Goal: Task Accomplishment & Management: Use online tool/utility

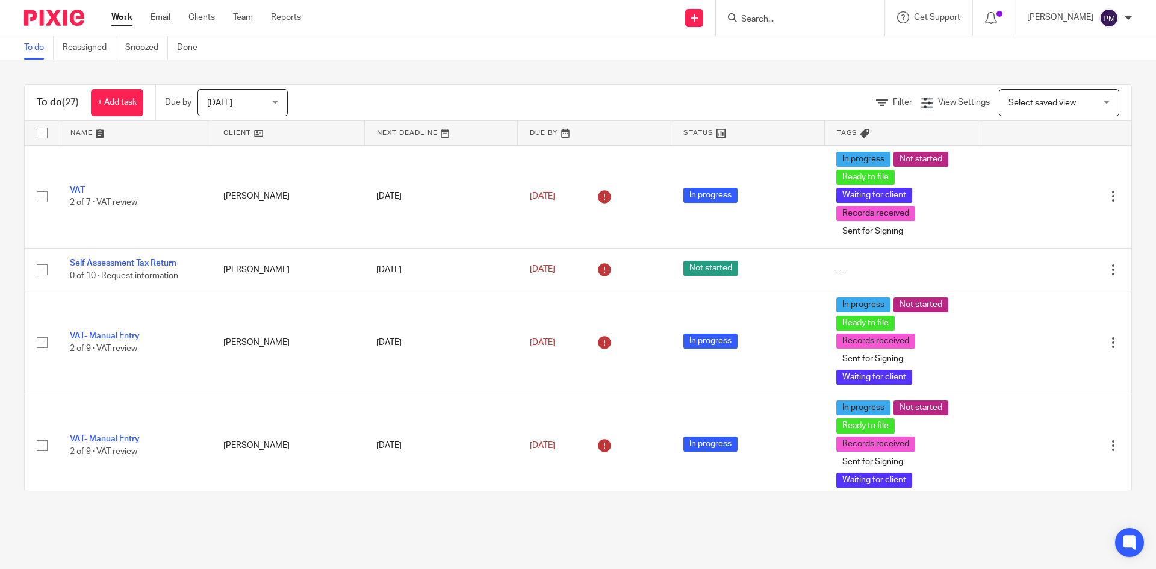
click at [818, 27] on div at bounding box center [800, 18] width 169 height 36
click at [799, 21] on input "Search" at bounding box center [794, 19] width 108 height 11
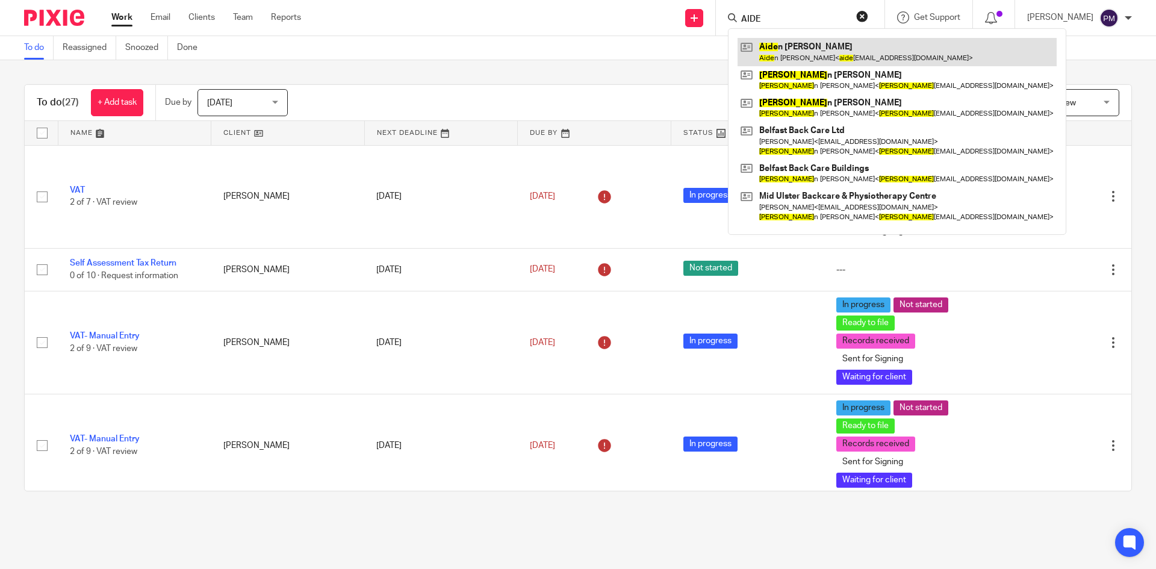
type input "AIDE"
click at [822, 46] on link at bounding box center [897, 52] width 319 height 28
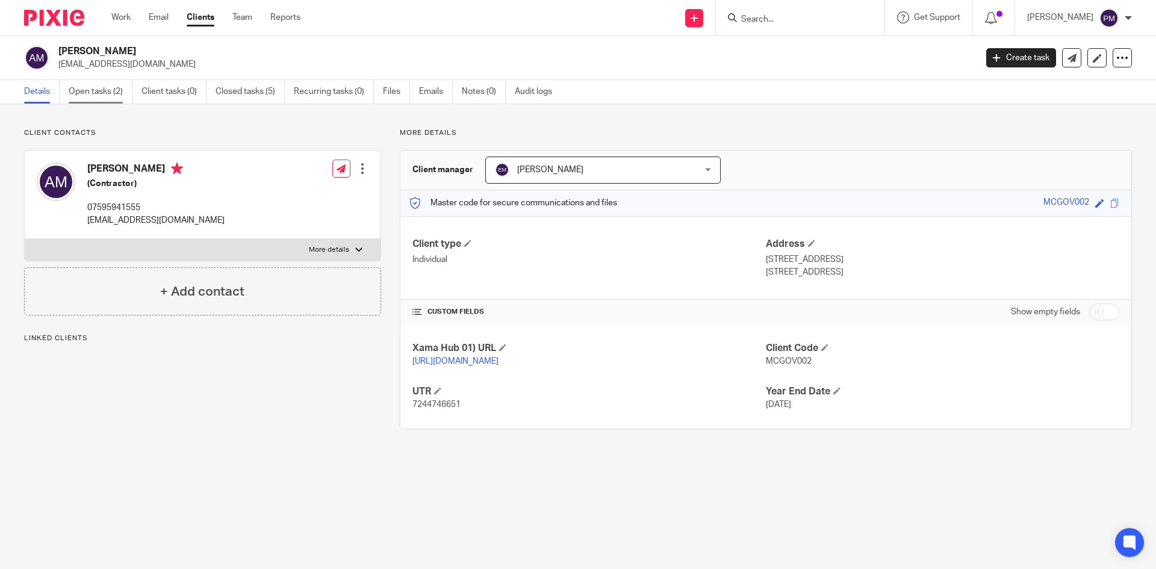
click at [102, 99] on link "Open tasks (2)" at bounding box center [101, 91] width 64 height 23
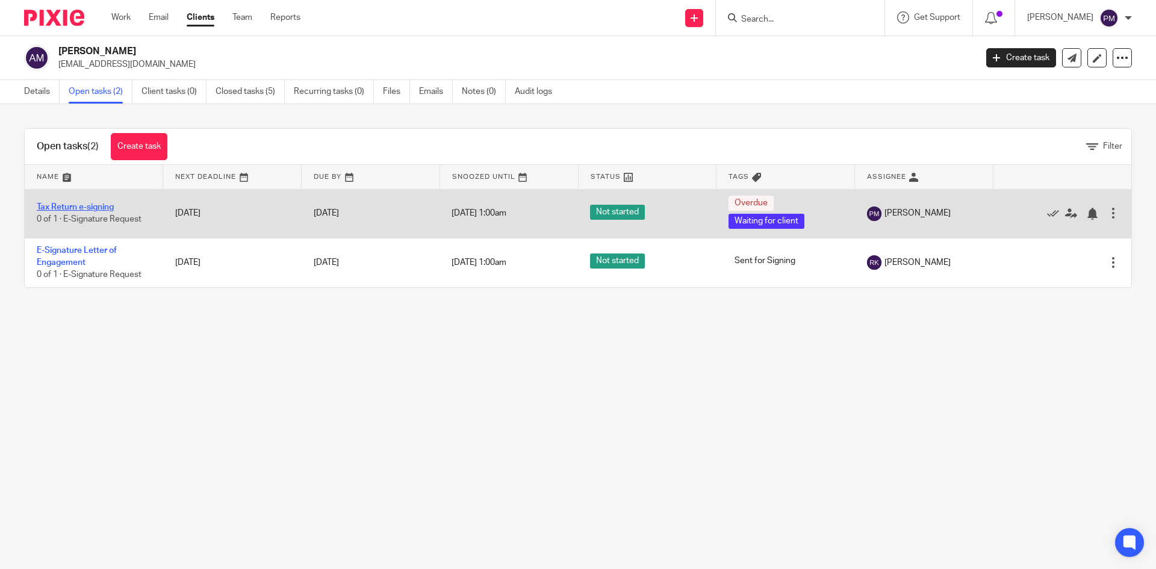
click at [81, 207] on link "Tax Return e-signing" at bounding box center [75, 207] width 77 height 8
